Goal: Communication & Community: Connect with others

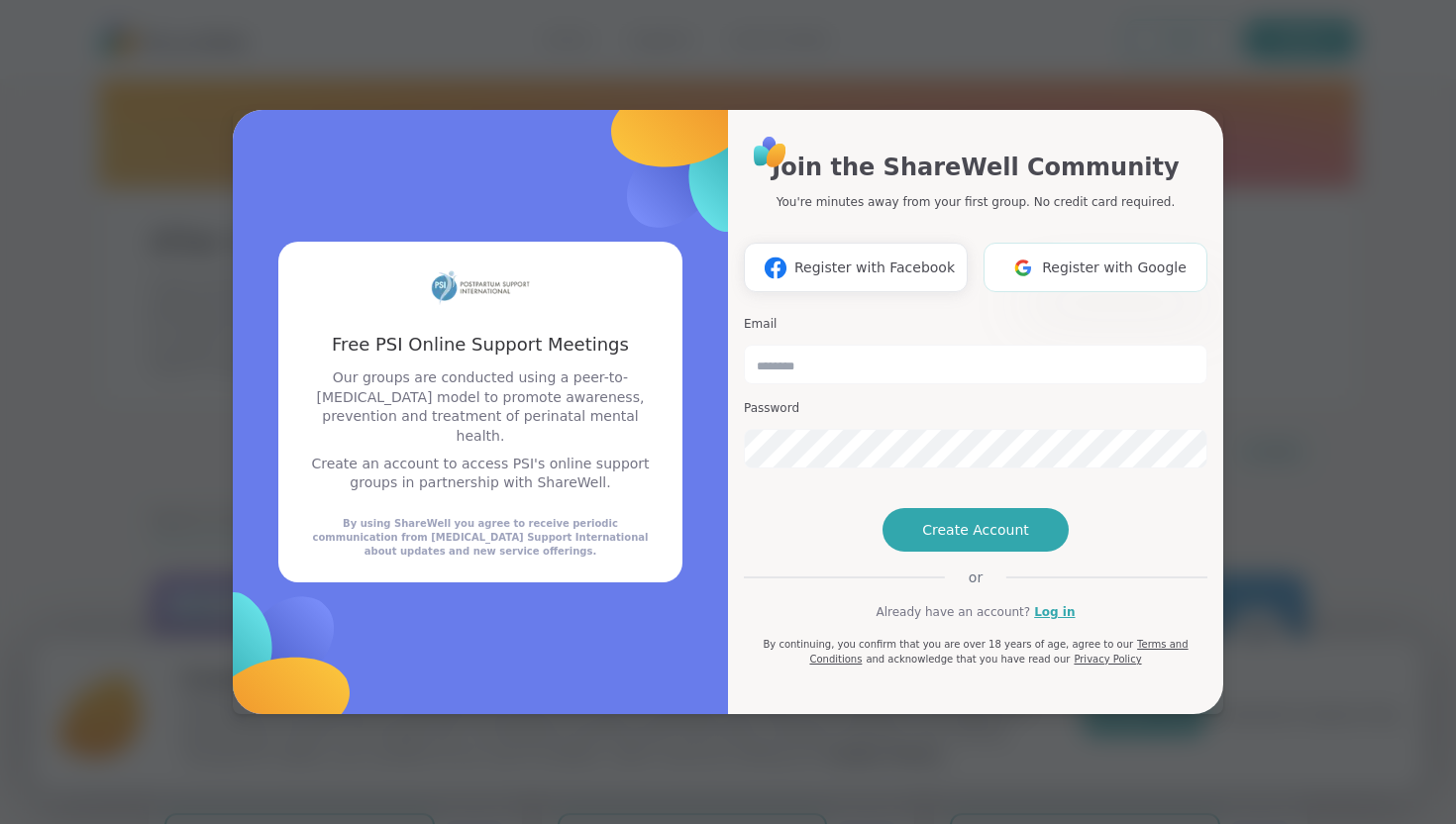
click at [1025, 250] on img at bounding box center [1024, 268] width 38 height 37
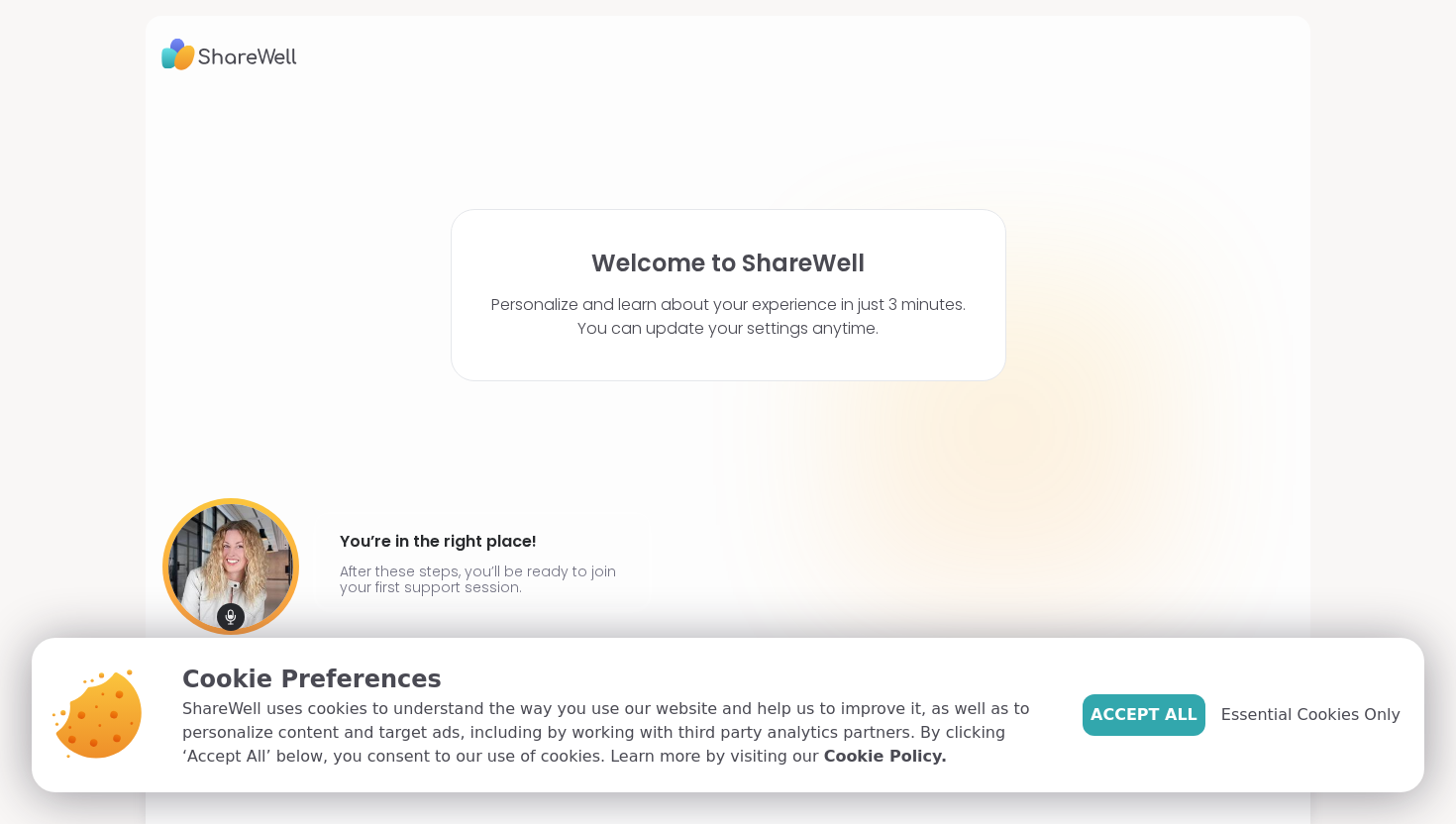
click at [1162, 720] on span "Accept All" at bounding box center [1143, 715] width 107 height 24
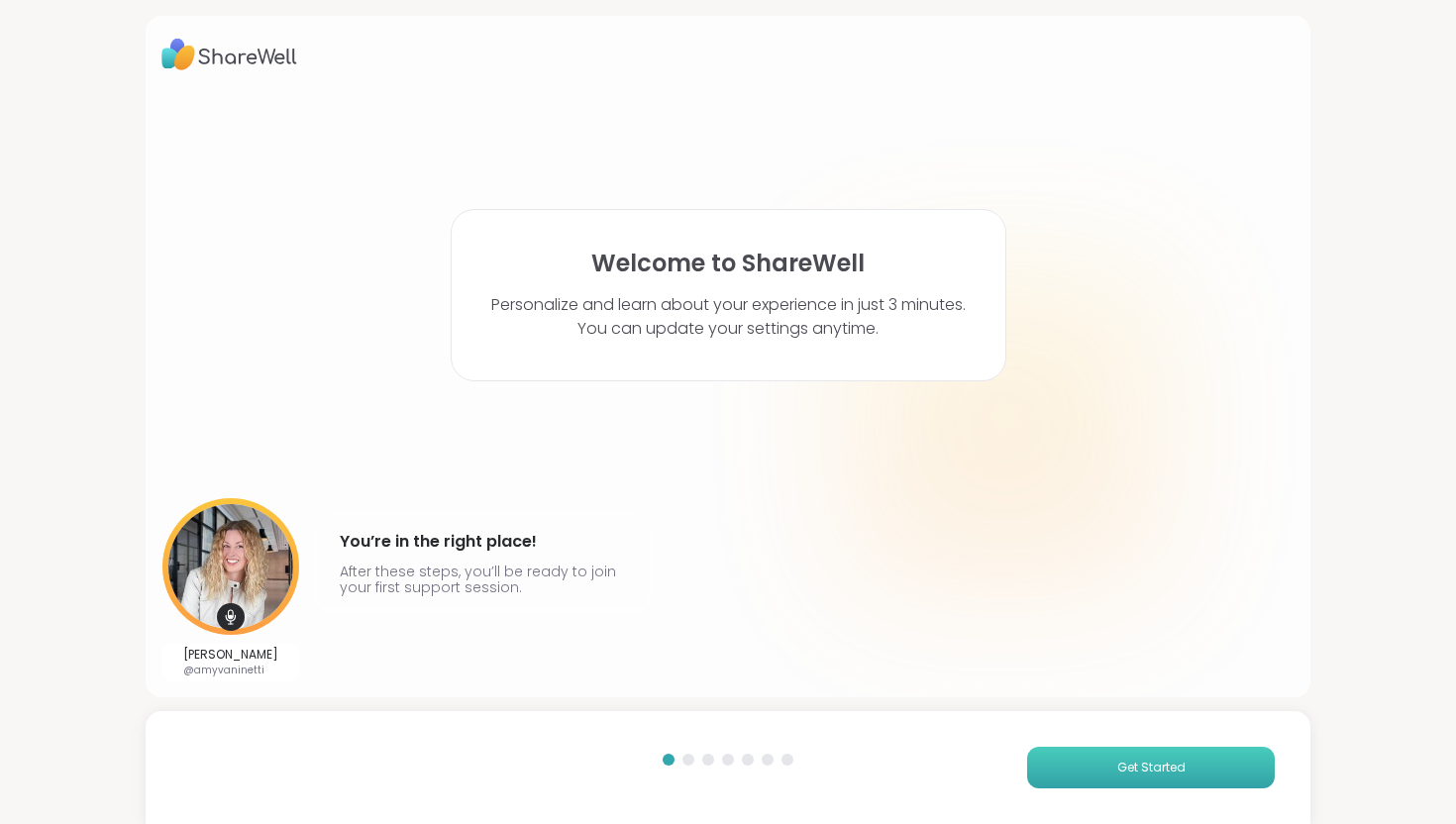
click at [1094, 778] on button "Get Started" at bounding box center [1150, 768] width 248 height 42
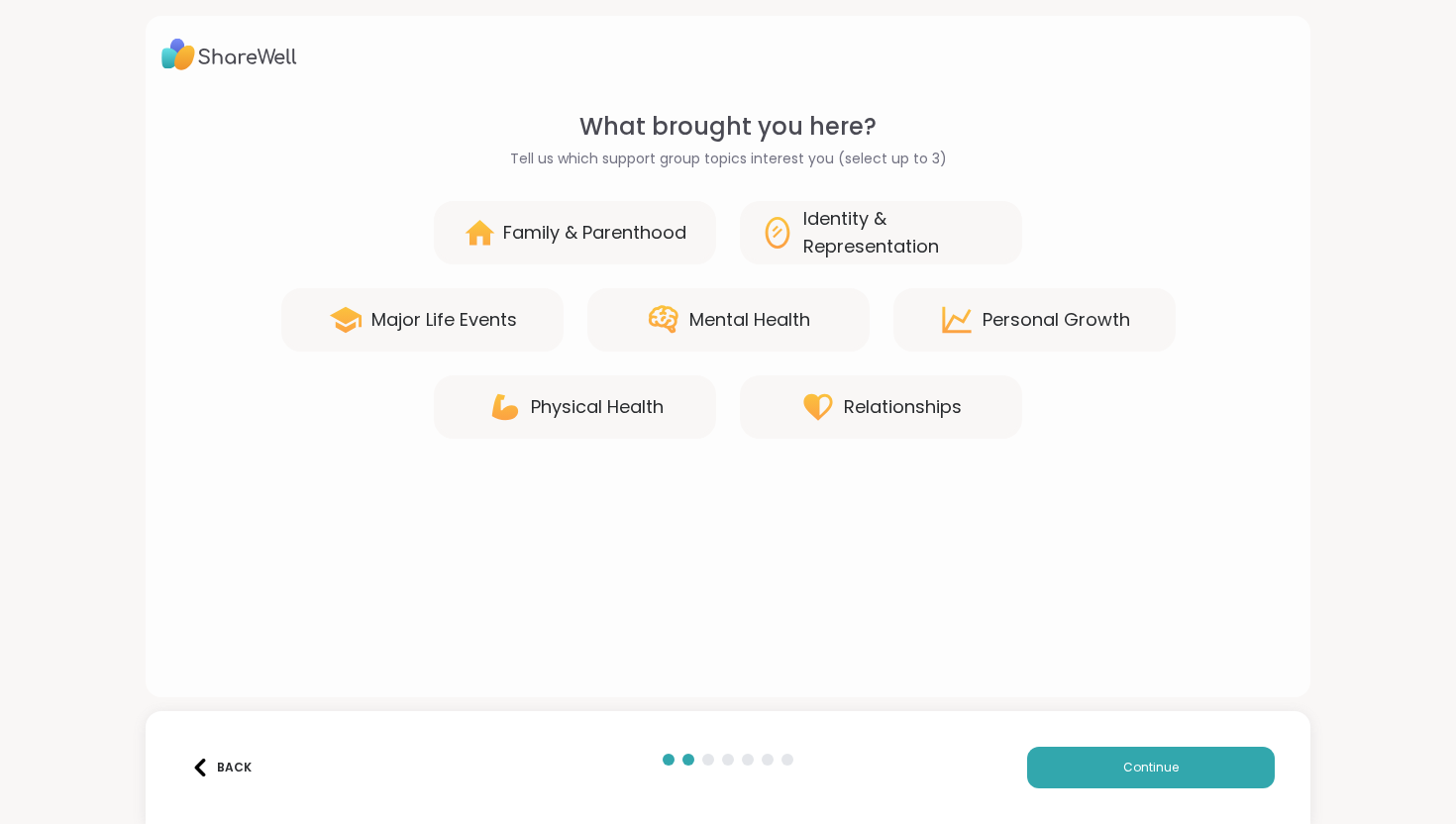
click at [610, 325] on div "Mental Health" at bounding box center [728, 320] width 283 height 63
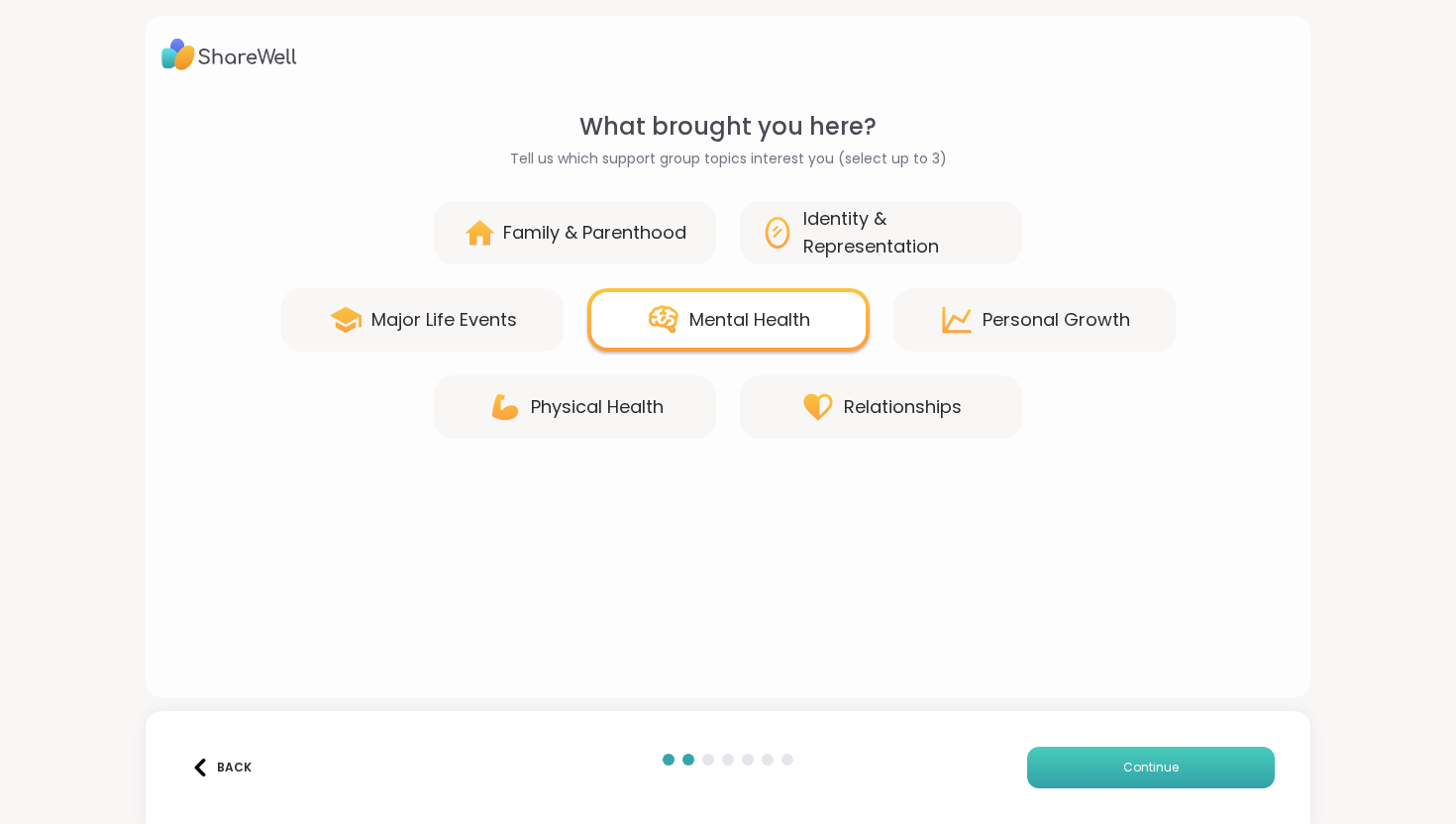
click at [1068, 763] on button "Continue" at bounding box center [1150, 768] width 248 height 42
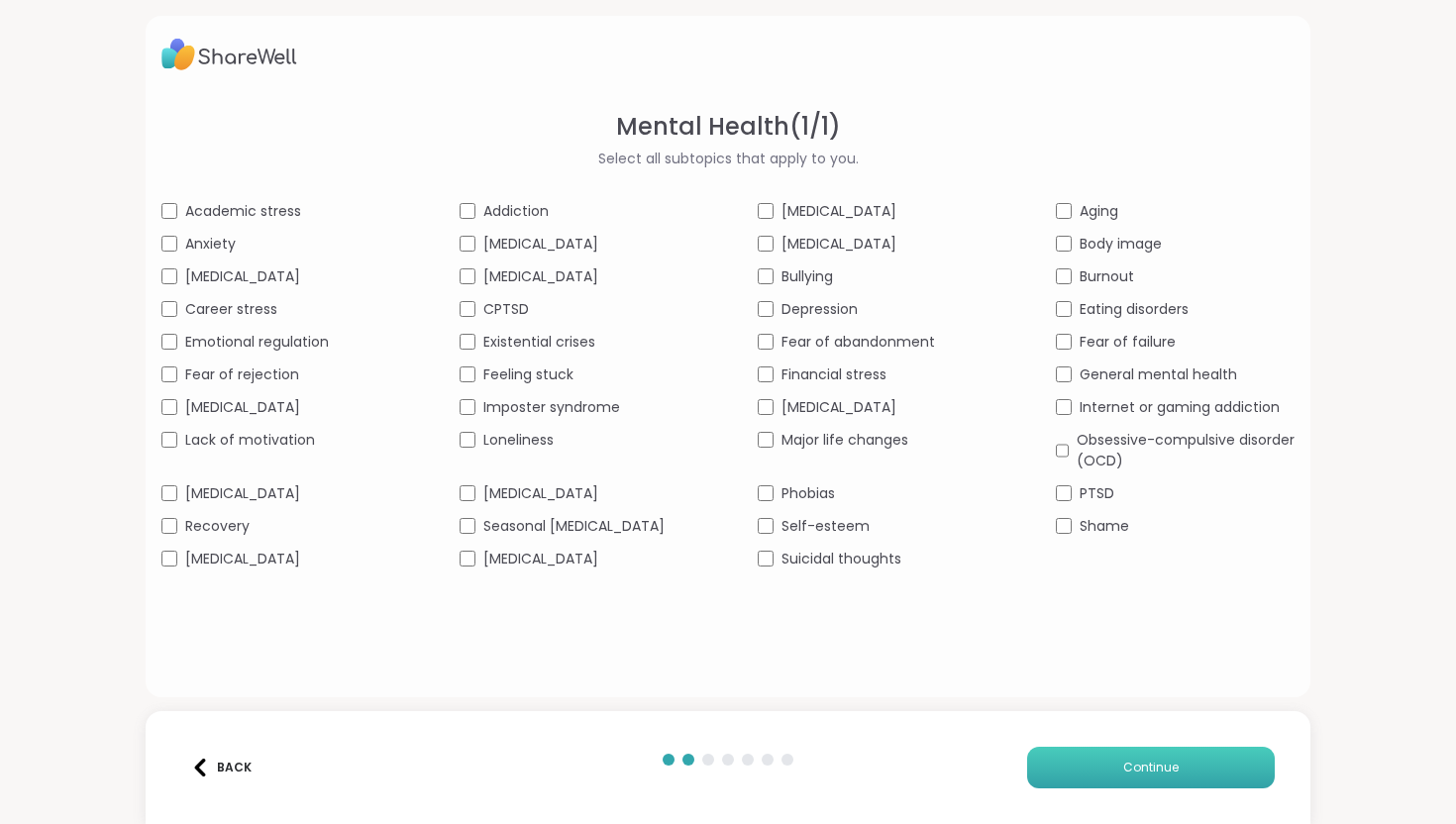
click at [1064, 773] on button "Continue" at bounding box center [1150, 768] width 248 height 42
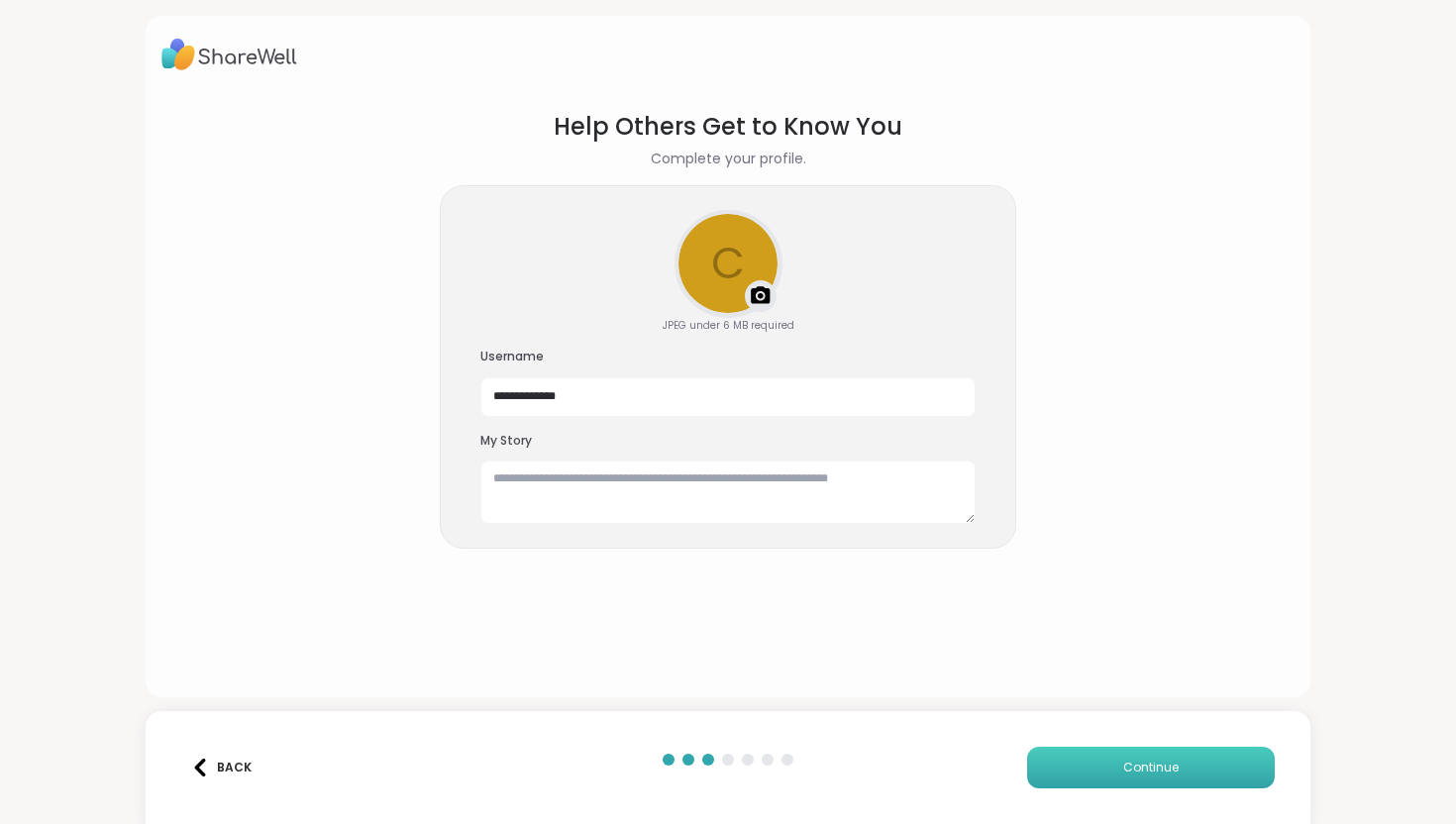
click at [1064, 774] on button "Continue" at bounding box center [1150, 768] width 248 height 42
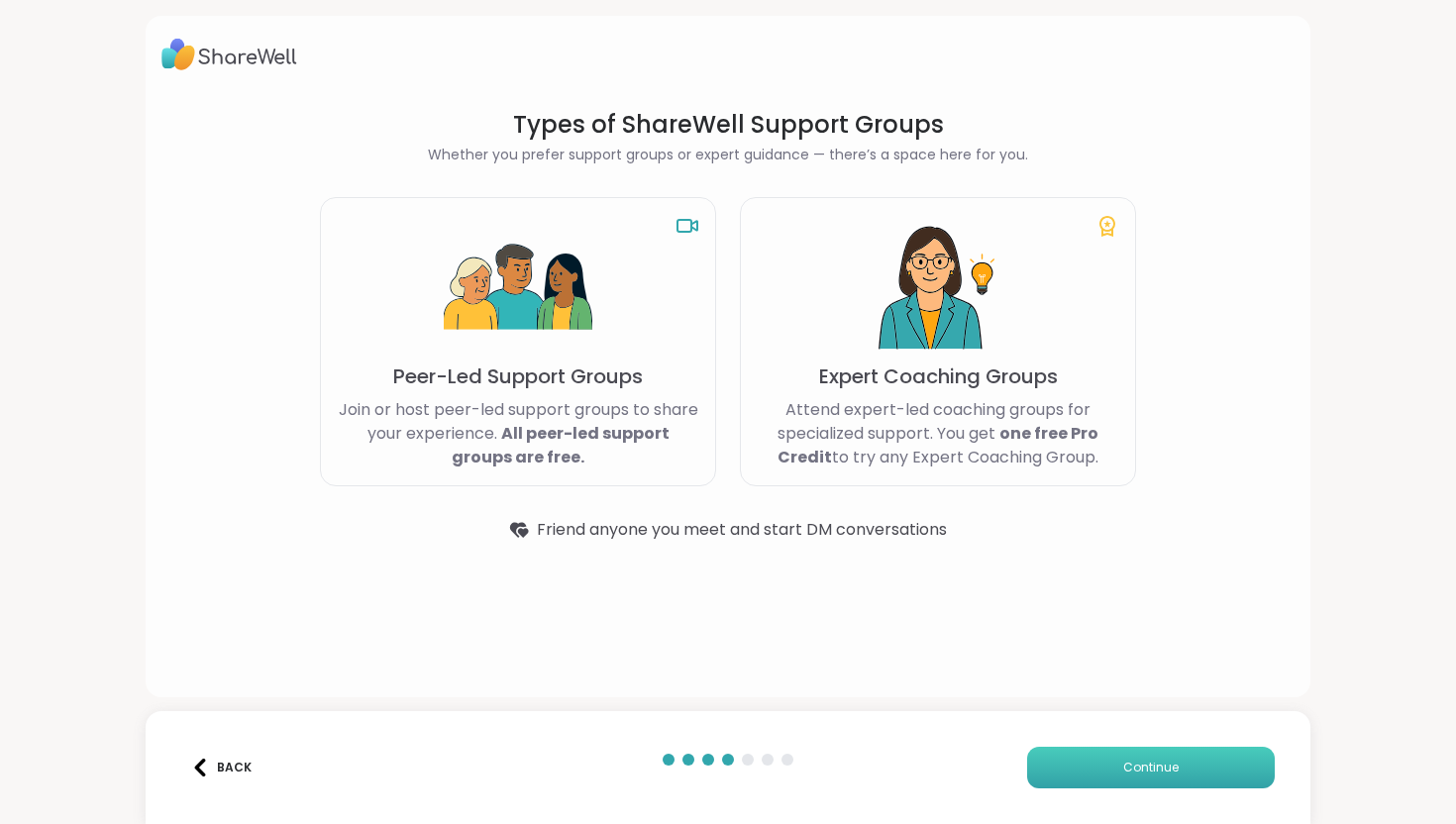
click at [1064, 774] on button "Continue" at bounding box center [1150, 768] width 248 height 42
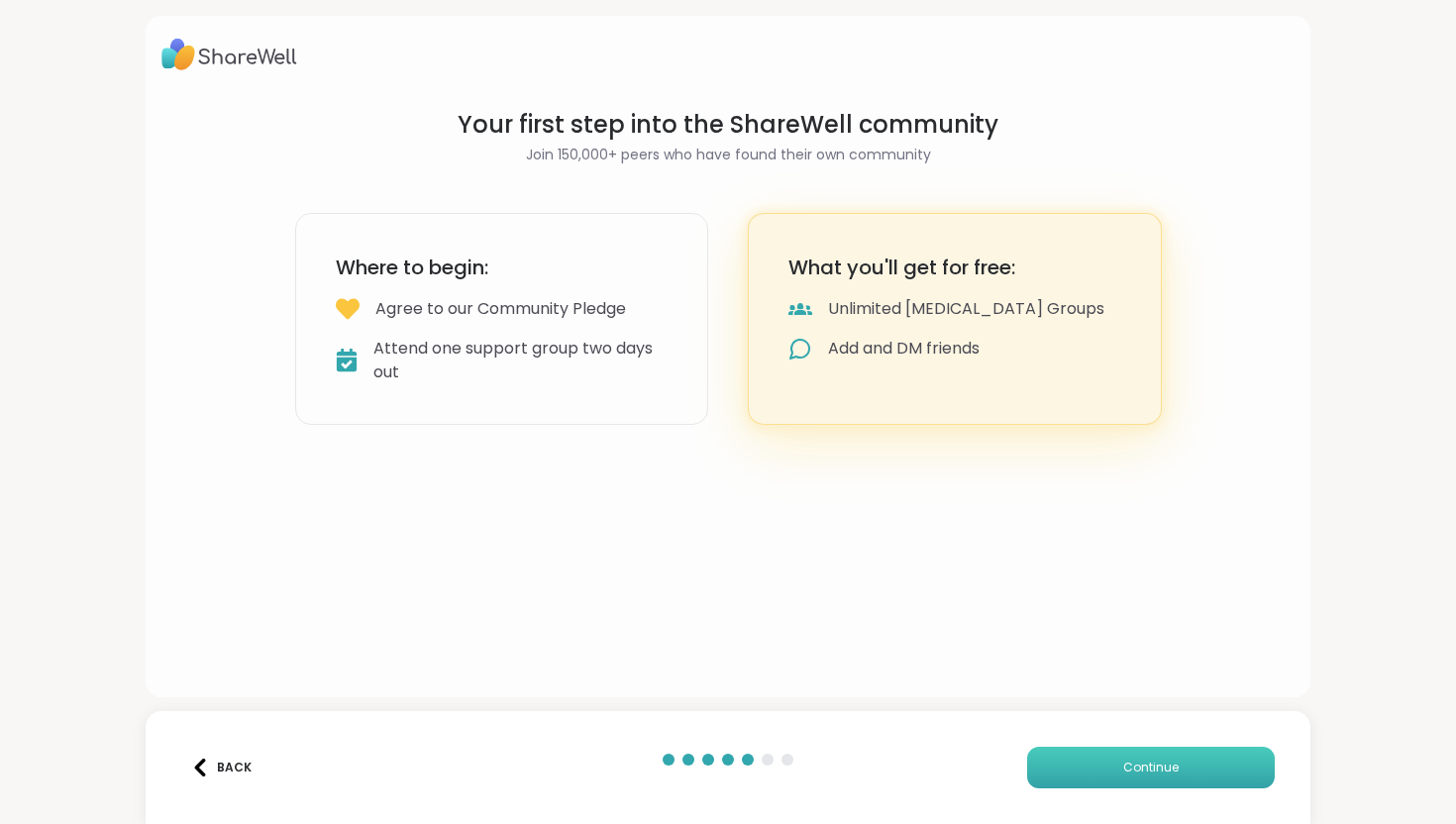
click at [1064, 774] on button "Continue" at bounding box center [1150, 768] width 248 height 42
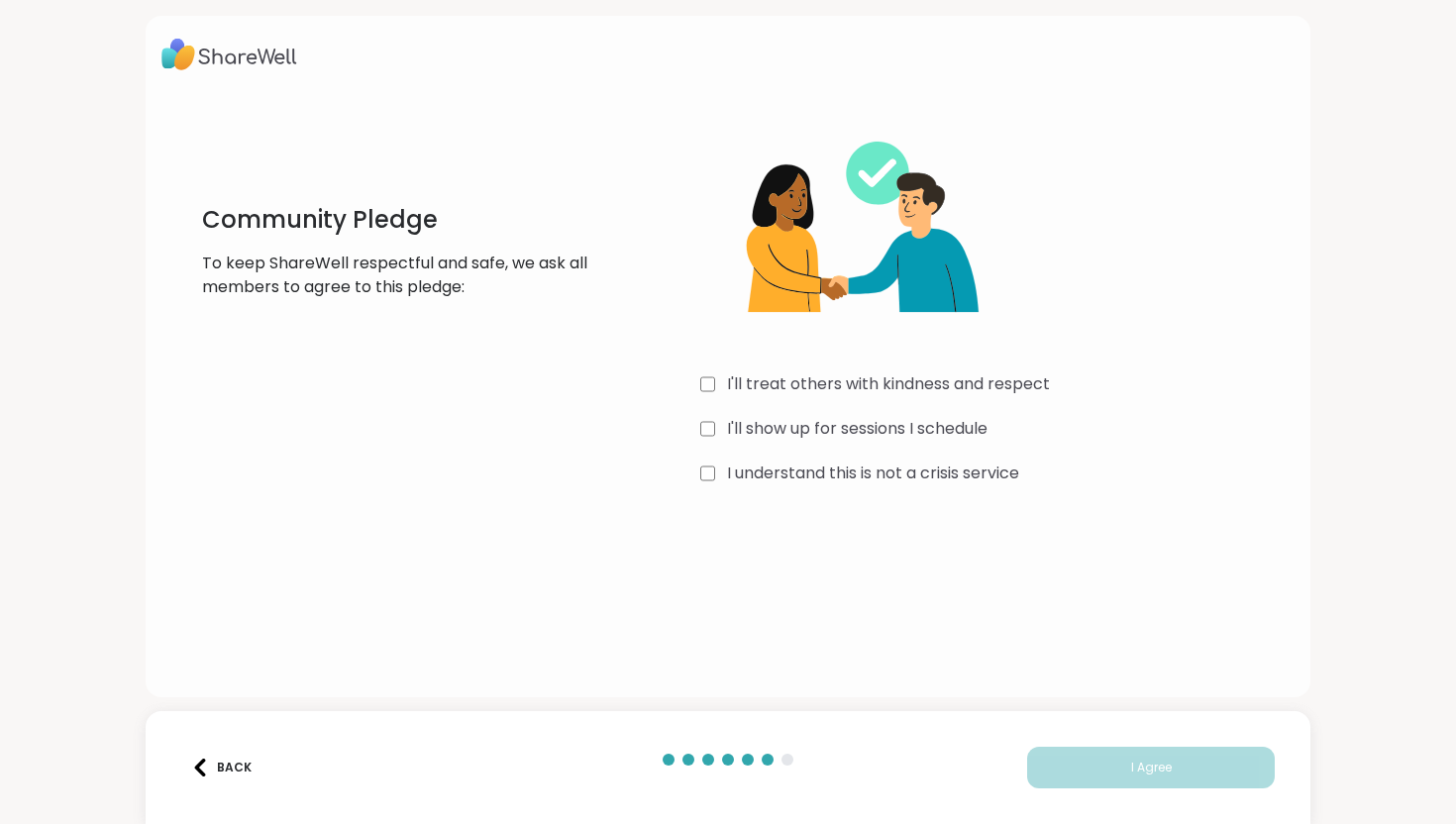
click at [200, 765] on img at bounding box center [200, 768] width 18 height 18
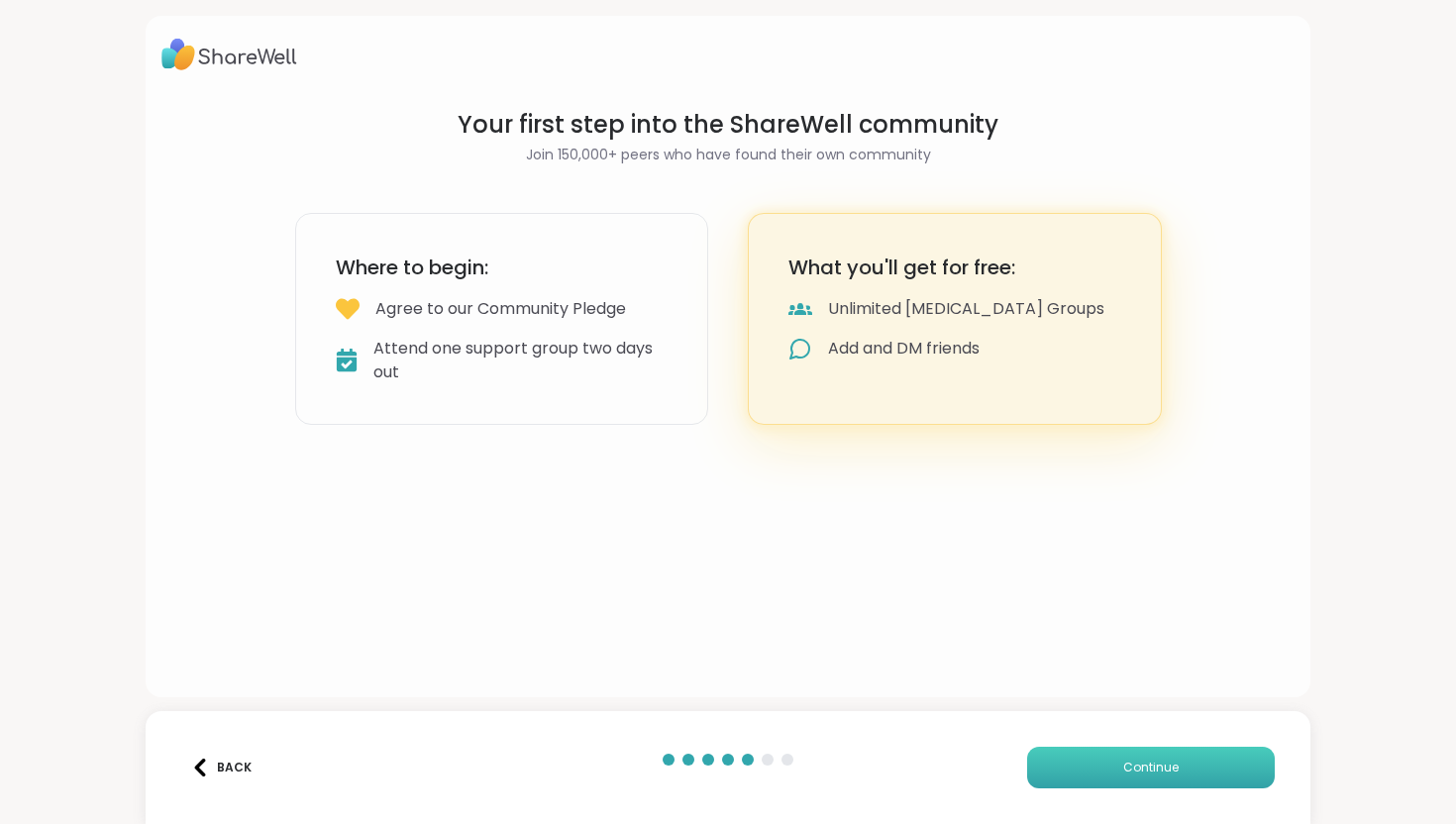
click at [1083, 783] on button "Continue" at bounding box center [1150, 768] width 248 height 42
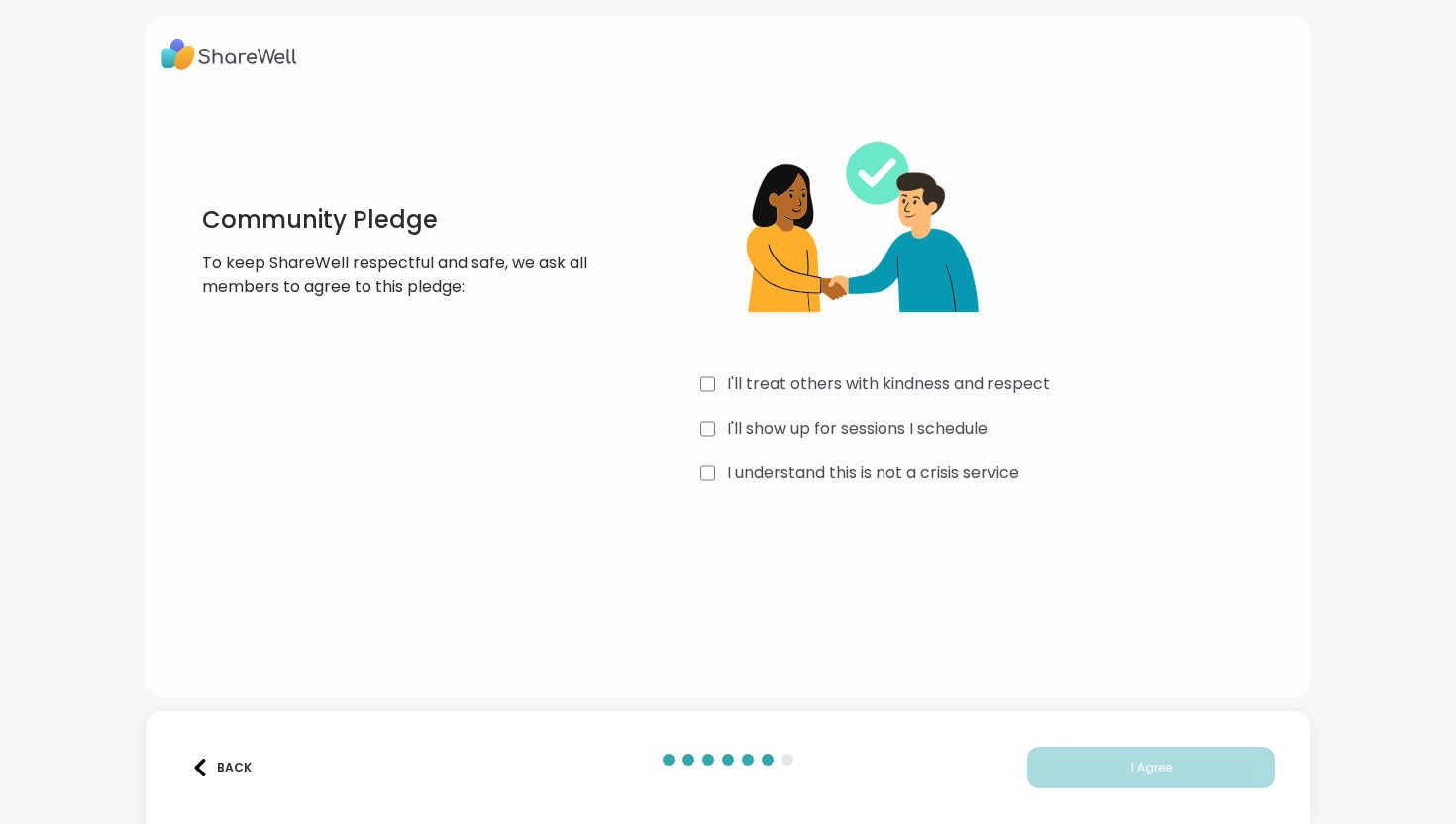
click at [804, 380] on label "I'll treat others with kindness and respect" at bounding box center [888, 385] width 323 height 24
click at [805, 425] on label "I'll show up for sessions I schedule" at bounding box center [857, 428] width 261 height 24
click at [809, 473] on label "I understand this is not a crisis service" at bounding box center [873, 473] width 293 height 24
click at [1047, 784] on button "I Agree" at bounding box center [1150, 768] width 248 height 42
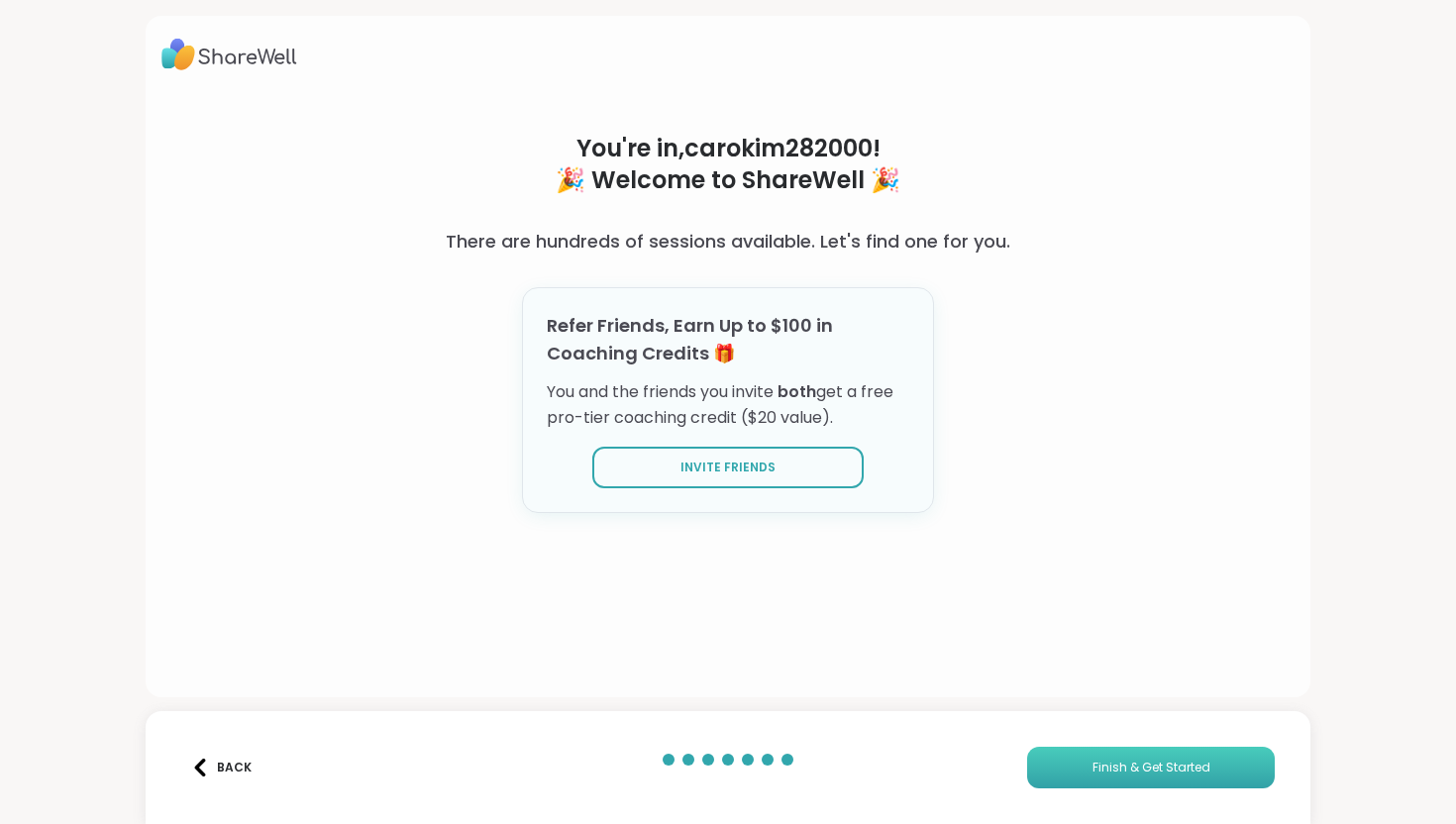
click at [1046, 783] on button "Finish & Get Started" at bounding box center [1150, 768] width 248 height 42
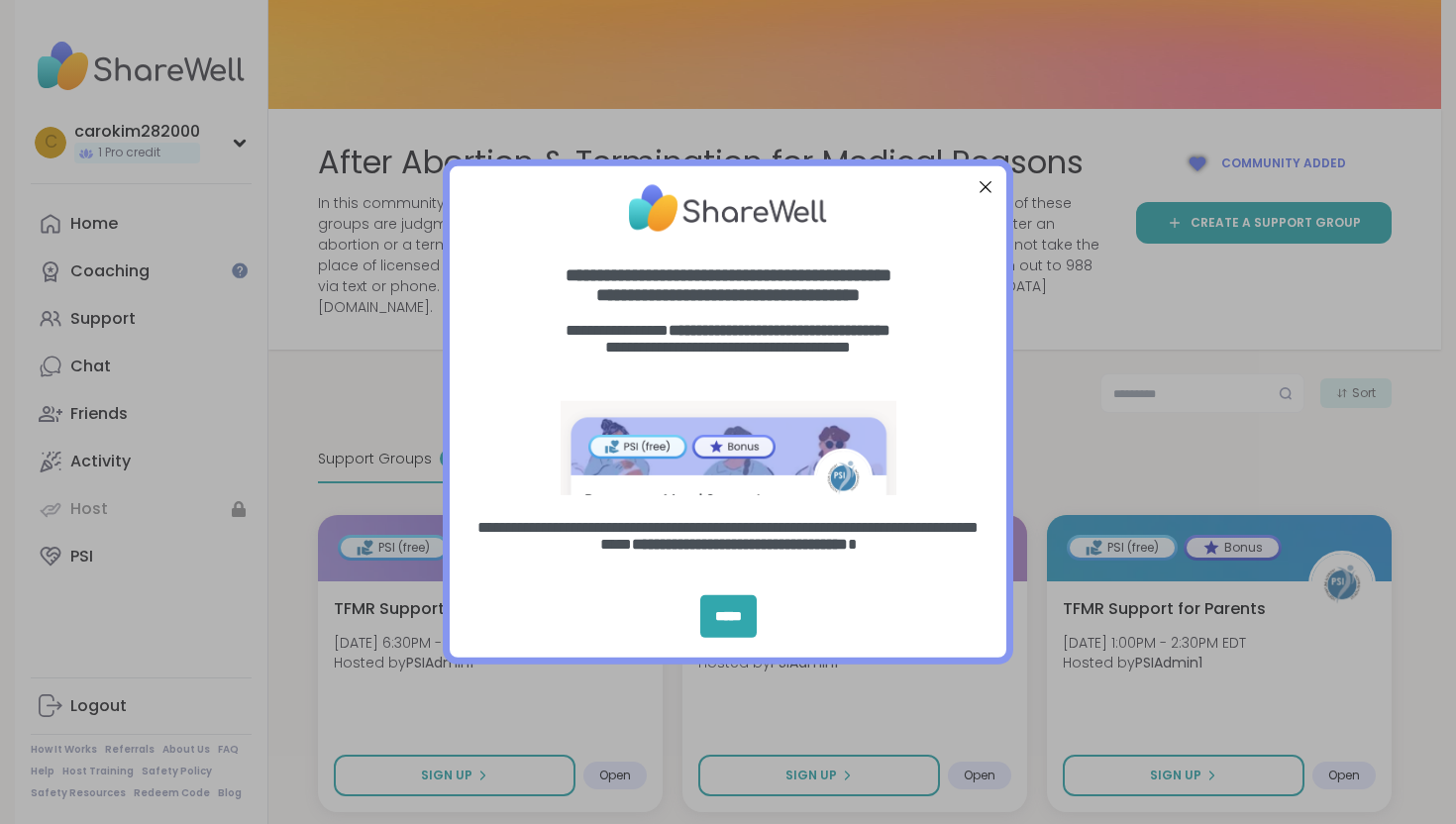
click at [982, 188] on div at bounding box center [986, 188] width 26 height 26
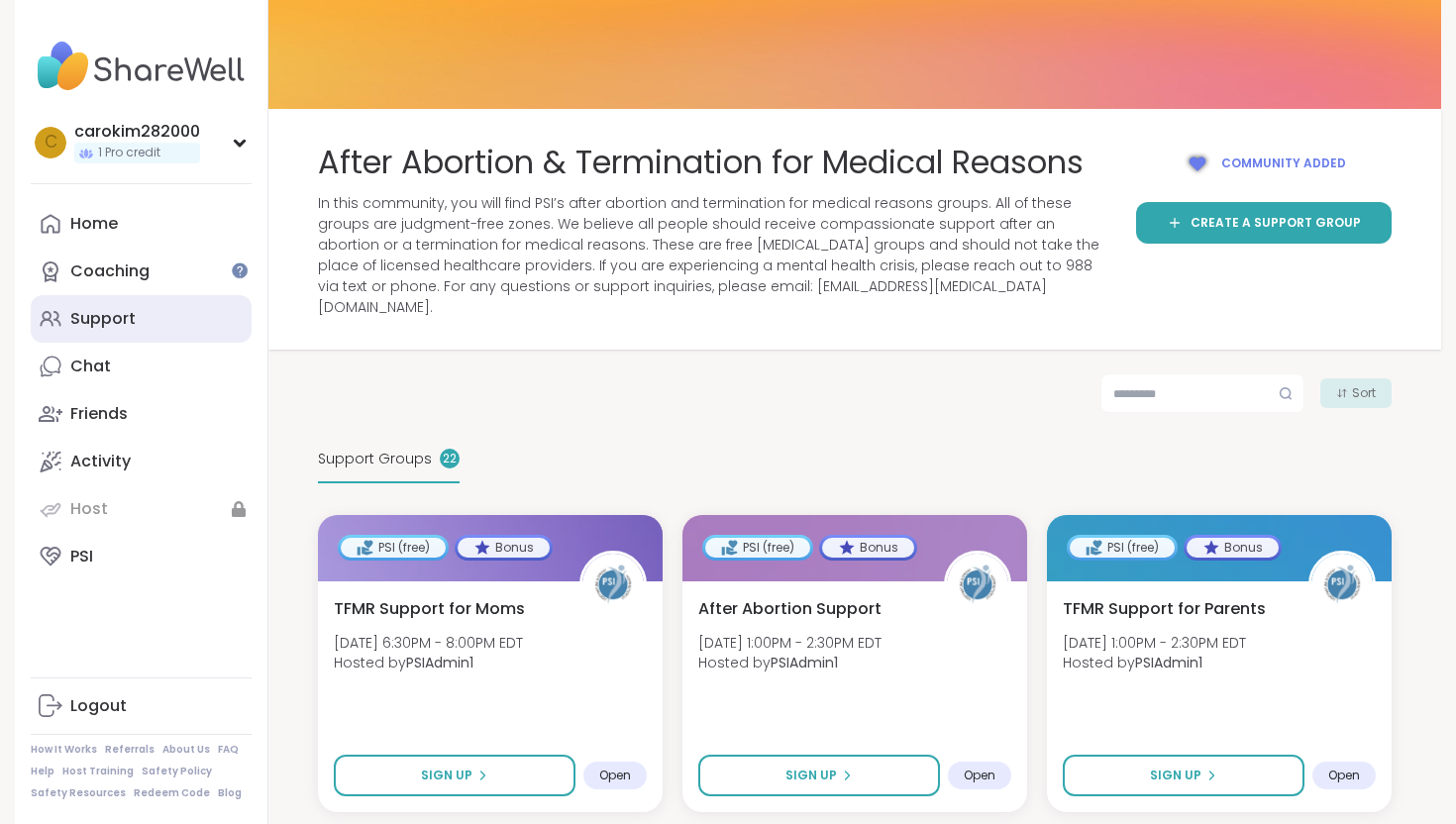
click at [149, 316] on link "Support" at bounding box center [141, 320] width 221 height 48
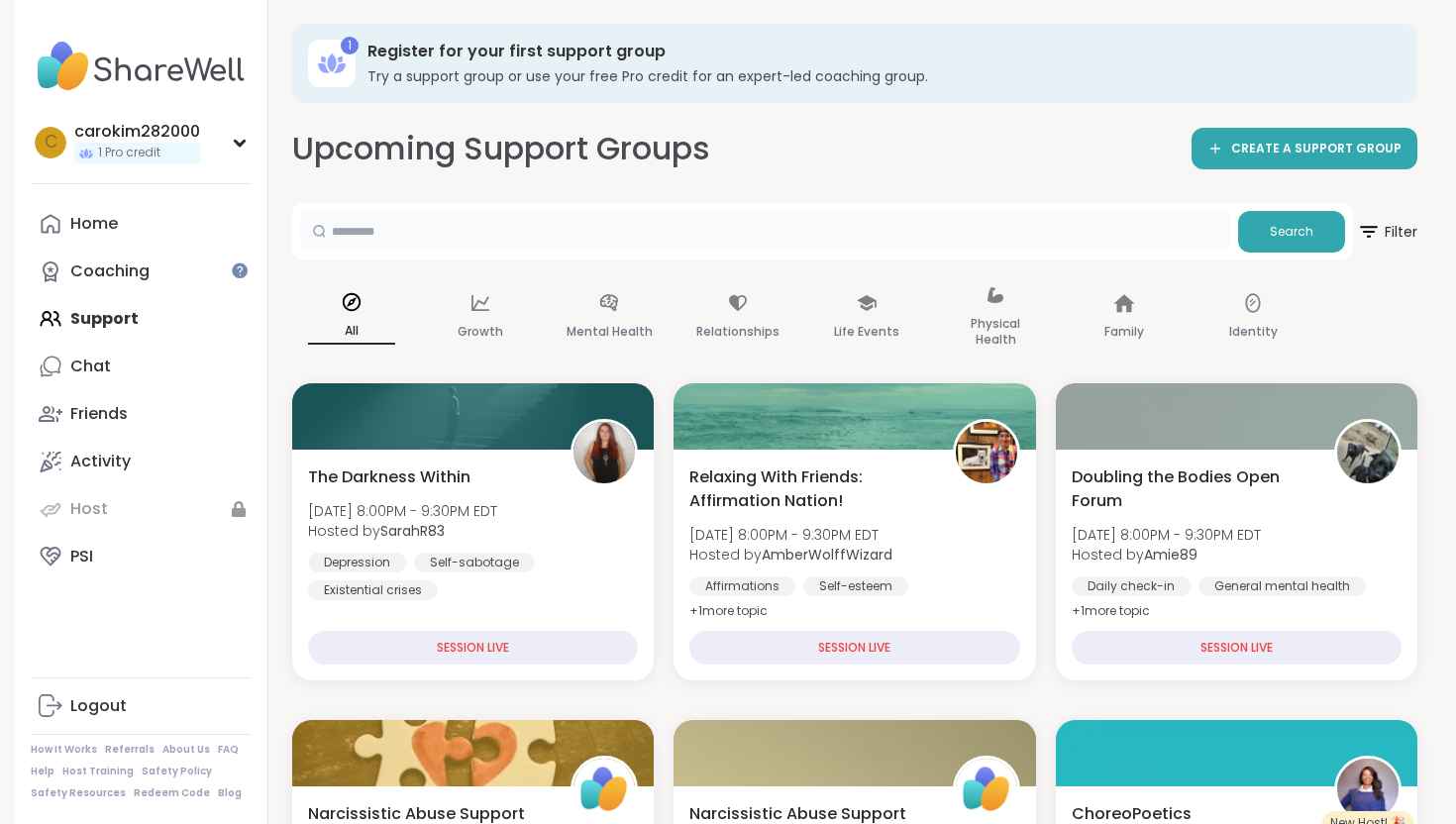
click at [886, 247] on input "text" at bounding box center [764, 231] width 930 height 40
type input "********"
